Goal: Task Accomplishment & Management: Manage account settings

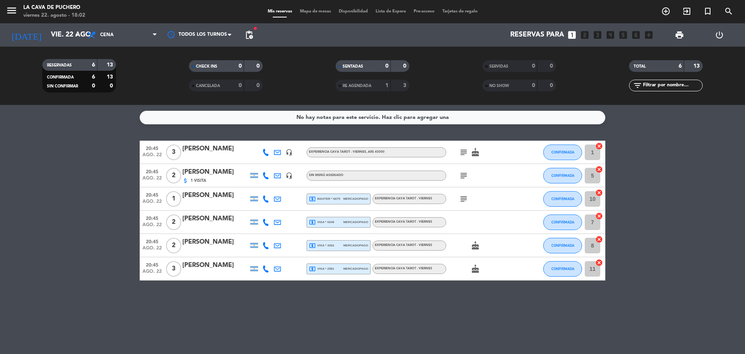
click at [364, 202] on div "local_atm master * 6875 mercadopago" at bounding box center [338, 199] width 59 height 10
click at [352, 221] on span "mercadopago" at bounding box center [356, 221] width 25 height 5
click at [346, 242] on div "local_atm visa * 3262 mercadopago" at bounding box center [338, 245] width 59 height 10
click at [343, 264] on div "local_atm visa * 2581 mercadopago" at bounding box center [338, 269] width 59 height 10
click at [361, 185] on div "20:45 ago. 22 2 [PERSON_NAME] attach_money 1 Visita headset_mic Sin menú asigna…" at bounding box center [373, 175] width 466 height 23
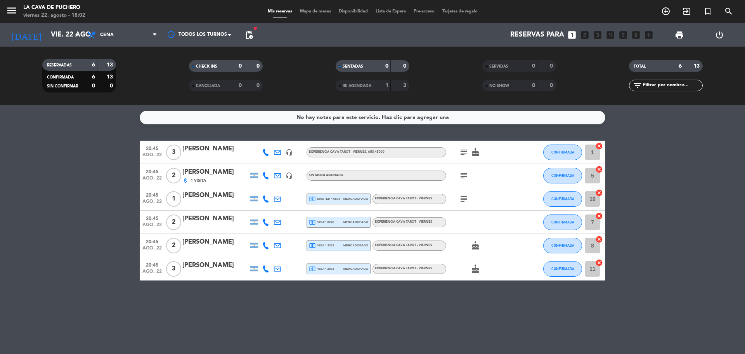
click at [354, 173] on div "Sin menú asignado" at bounding box center [377, 175] width 140 height 10
click at [377, 149] on div "EXPERIENCIA CAVA TAROT - VIERNES , ARS 45000" at bounding box center [377, 152] width 140 height 10
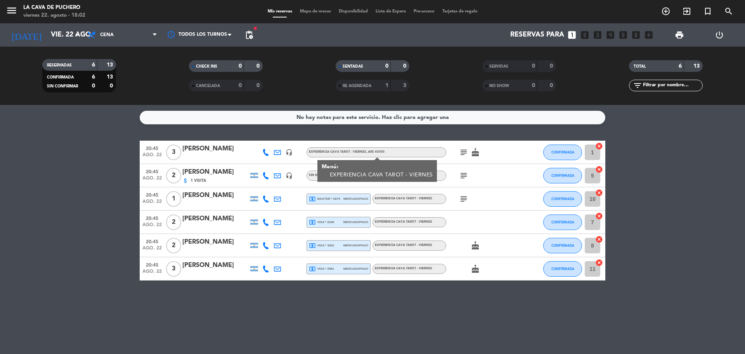
drag, startPoint x: 444, startPoint y: 176, endPoint x: 455, endPoint y: 171, distance: 12.2
click at [449, 174] on div "20:45 ago. 22 2 [PERSON_NAME] attach_money 1 Visita headset_mic Sin menú asigna…" at bounding box center [373, 175] width 466 height 23
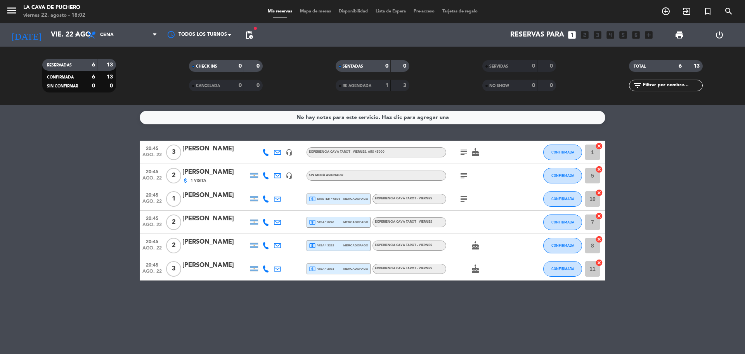
click at [455, 171] on div "subject" at bounding box center [481, 175] width 70 height 23
click at [464, 178] on icon "subject" at bounding box center [463, 175] width 9 height 9
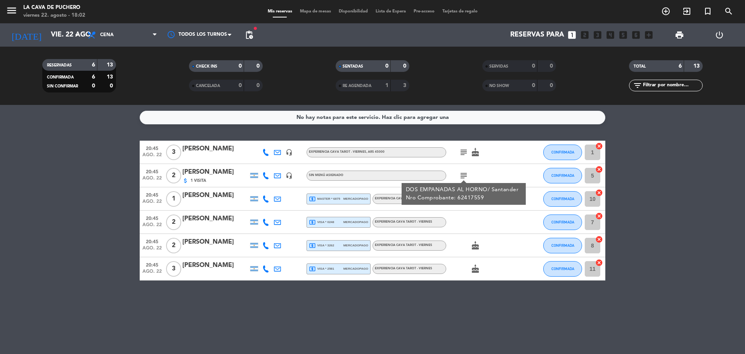
click at [463, 158] on div "subject cake" at bounding box center [481, 152] width 70 height 23
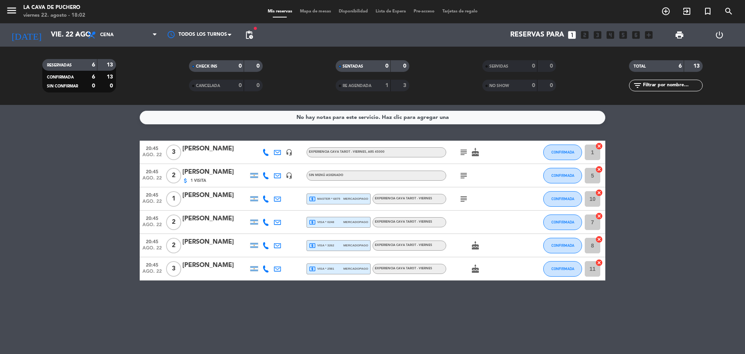
click at [463, 157] on div "subject cake" at bounding box center [481, 152] width 70 height 23
click at [464, 153] on icon "subject" at bounding box center [463, 152] width 9 height 9
click at [467, 175] on icon "subject" at bounding box center [463, 175] width 9 height 9
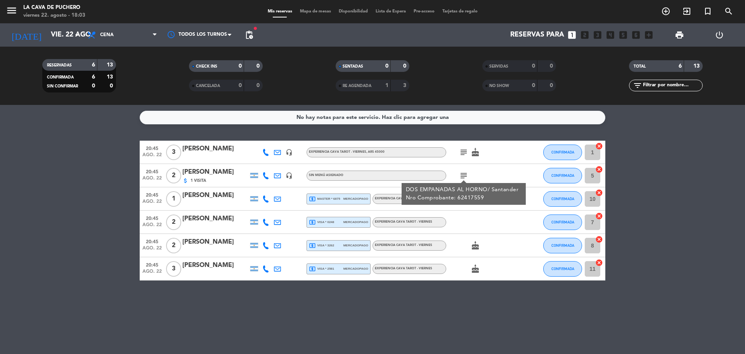
click at [204, 173] on div "[PERSON_NAME]" at bounding box center [215, 172] width 66 height 10
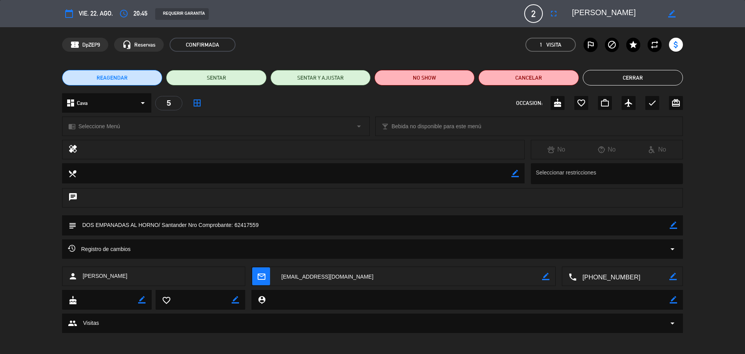
click at [622, 276] on textarea at bounding box center [623, 276] width 93 height 19
click at [632, 258] on span "Click para copiar" at bounding box center [613, 257] width 41 height 8
